Goal: Task Accomplishment & Management: Use online tool/utility

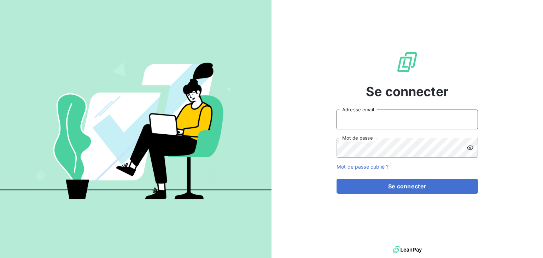
click at [353, 121] on input "Adresse email" at bounding box center [407, 120] width 141 height 20
type input "[EMAIL_ADDRESS][DOMAIN_NAME]"
click at [337, 179] on button "Se connecter" at bounding box center [407, 186] width 141 height 15
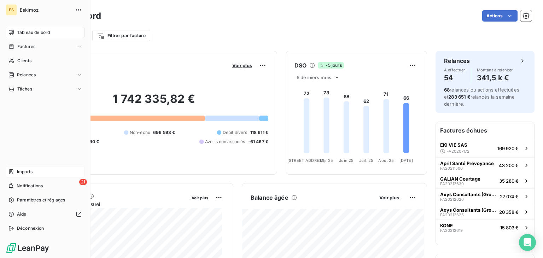
click at [27, 172] on span "Imports" at bounding box center [25, 172] width 16 height 6
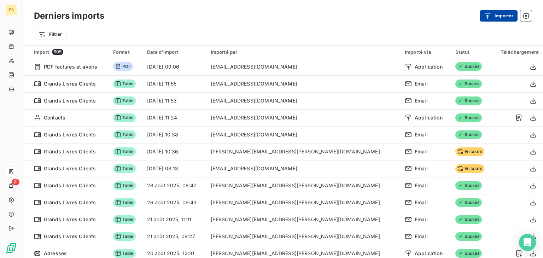
click at [494, 19] on button "Importer" at bounding box center [499, 15] width 38 height 11
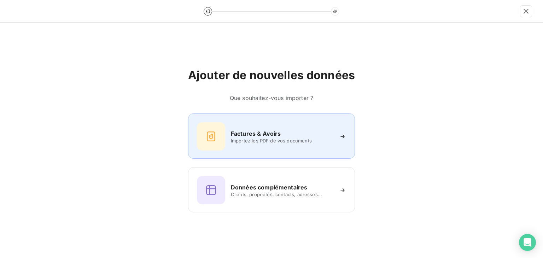
click at [261, 135] on h6 "Factures & Avoirs" at bounding box center [256, 133] width 50 height 8
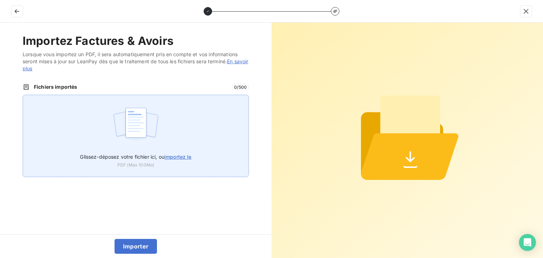
click at [177, 156] on span "importez le" at bounding box center [177, 157] width 27 height 6
click at [23, 95] on input "Glissez-déposez votre fichier ici, ou importez le" at bounding box center [23, 95] width 0 height 0
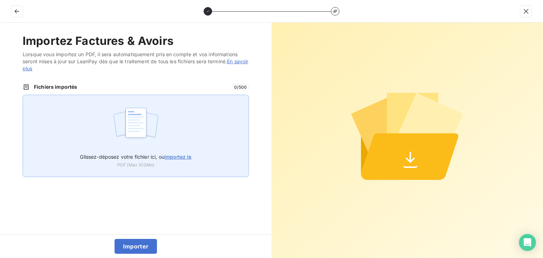
type input "C:\fakepath\Facture - FA20212955.pdf"
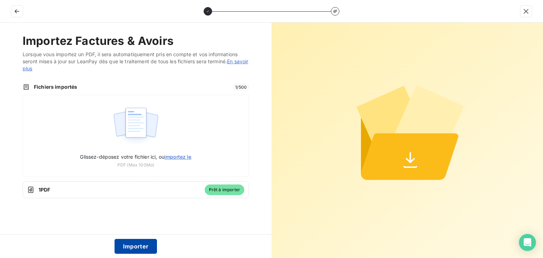
click at [137, 249] on button "Importer" at bounding box center [136, 246] width 43 height 15
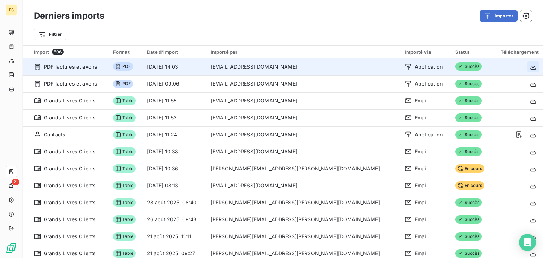
click at [530, 66] on icon "button" at bounding box center [533, 66] width 7 height 7
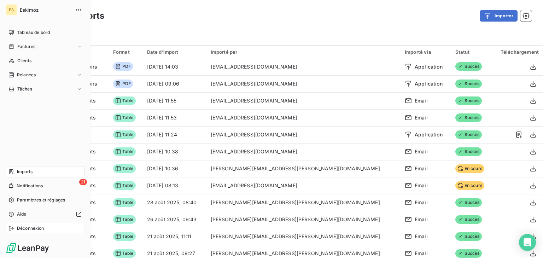
click at [56, 228] on div "Déconnexion" at bounding box center [45, 228] width 79 height 11
